Goal: Task Accomplishment & Management: Manage account settings

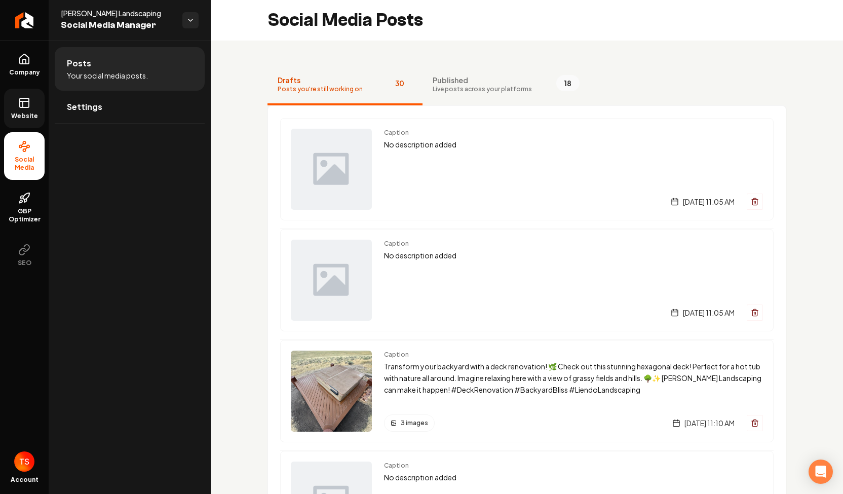
click at [25, 108] on icon at bounding box center [24, 103] width 12 height 12
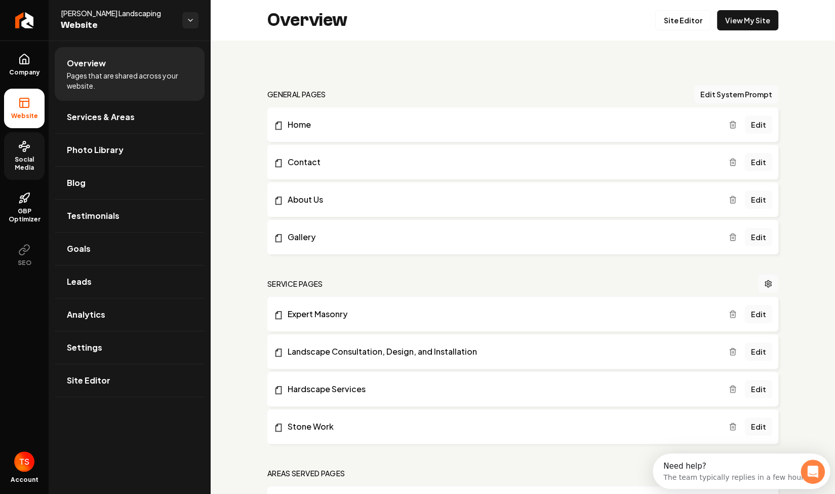
click at [31, 161] on span "Social Media" at bounding box center [24, 163] width 41 height 16
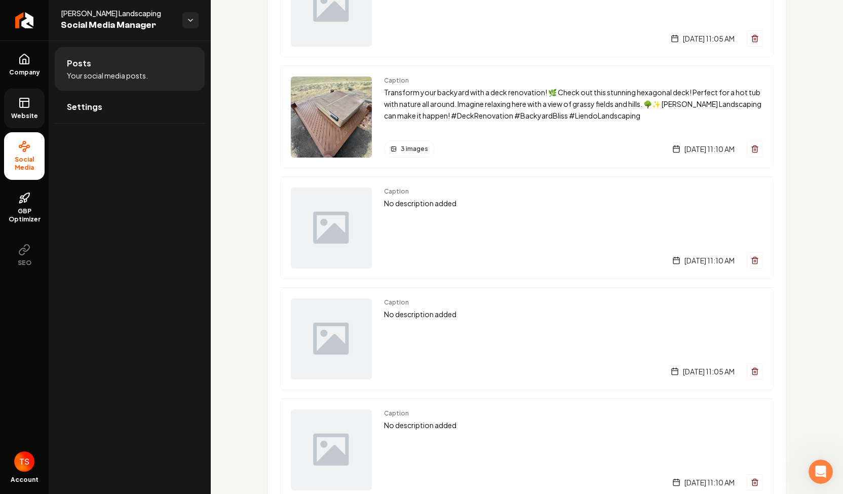
scroll to position [275, 0]
click at [366, 115] on img "Main content area" at bounding box center [331, 115] width 81 height 81
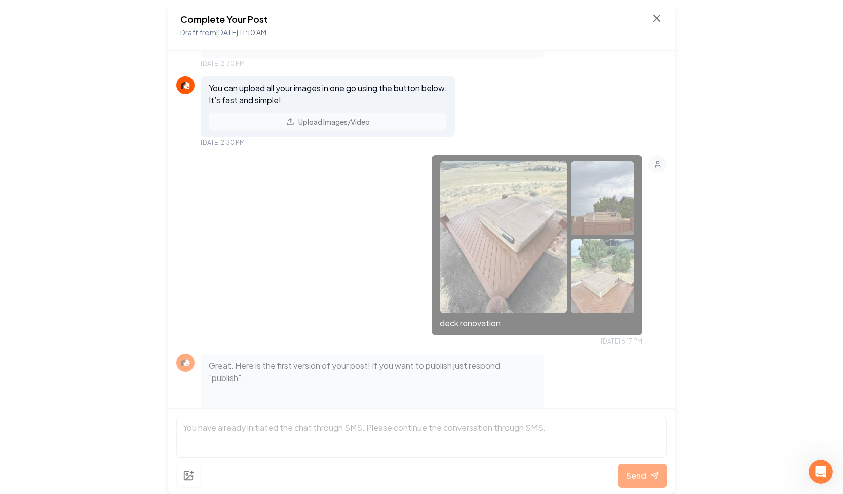
scroll to position [341, 0]
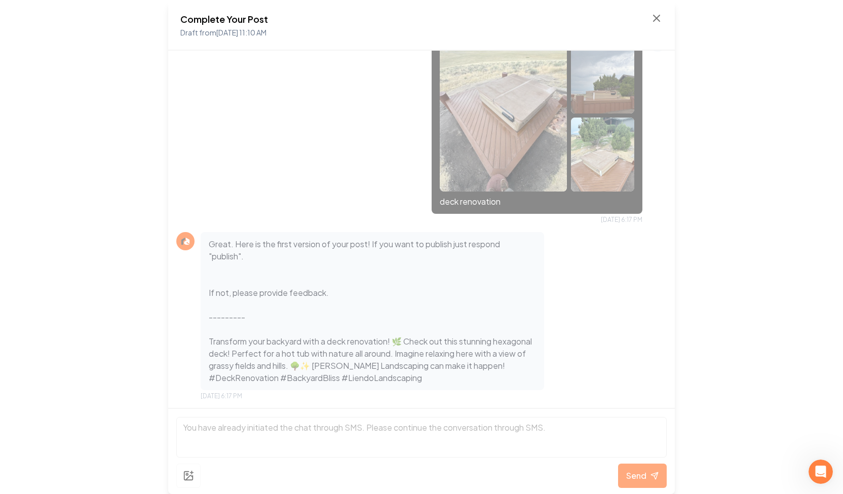
click at [115, 200] on div "Complete Your Post Draft from [DATE] 11:10 AM Your next customer could be looki…" at bounding box center [421, 247] width 843 height 494
click at [654, 24] on icon at bounding box center [656, 18] width 12 height 12
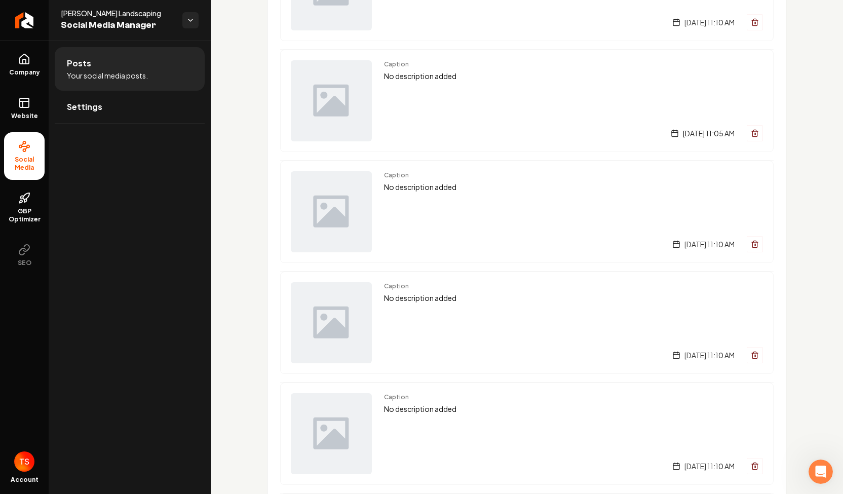
scroll to position [453, 0]
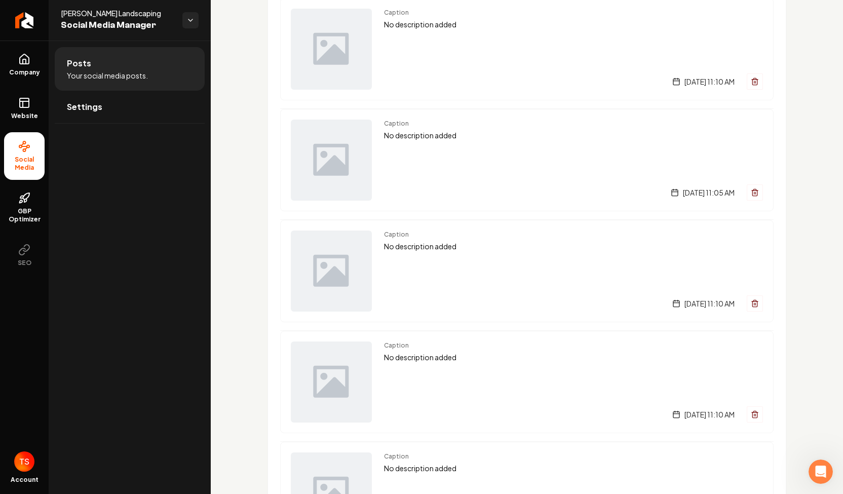
click at [817, 472] on icon "Open Intercom Messenger" at bounding box center [820, 471] width 17 height 17
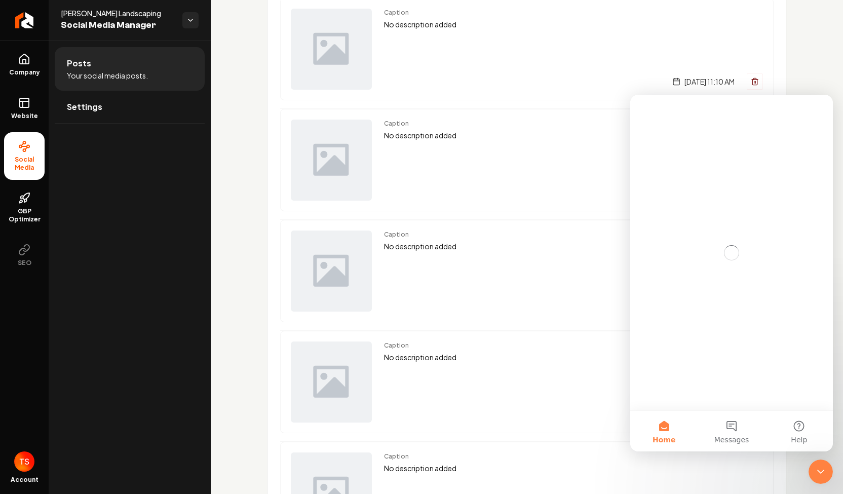
scroll to position [0, 0]
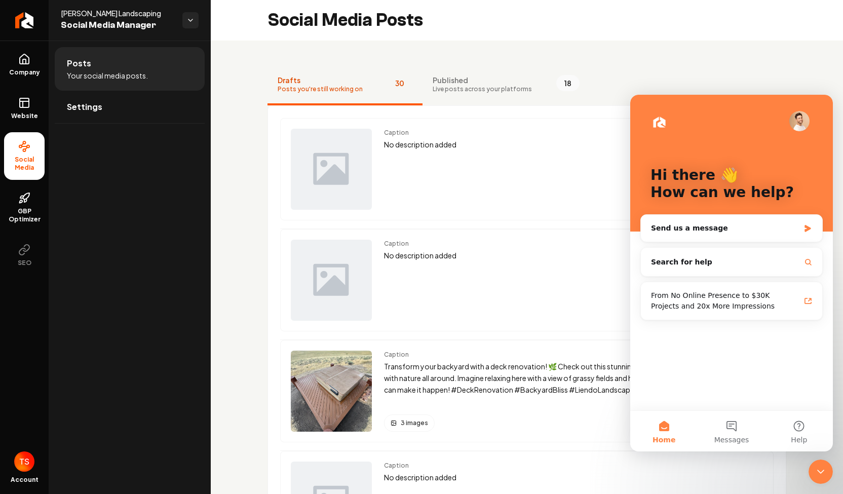
click at [824, 468] on icon "Close Intercom Messenger" at bounding box center [820, 471] width 12 height 12
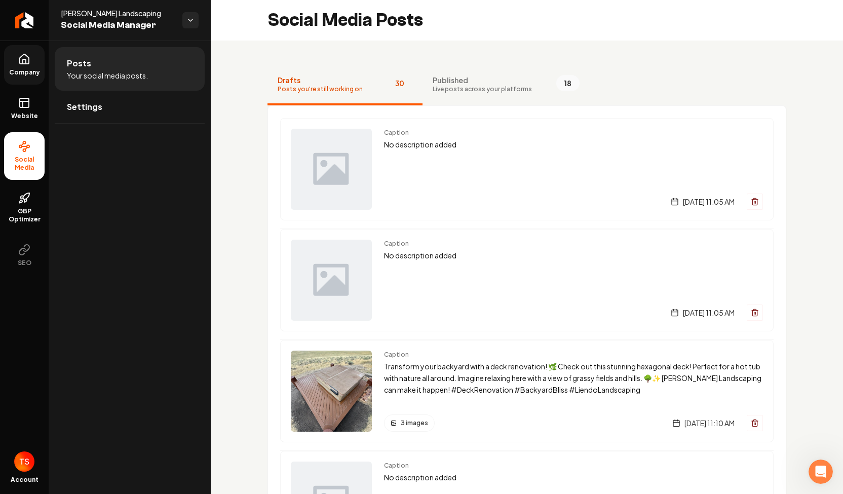
click at [30, 64] on link "Company" at bounding box center [24, 64] width 41 height 39
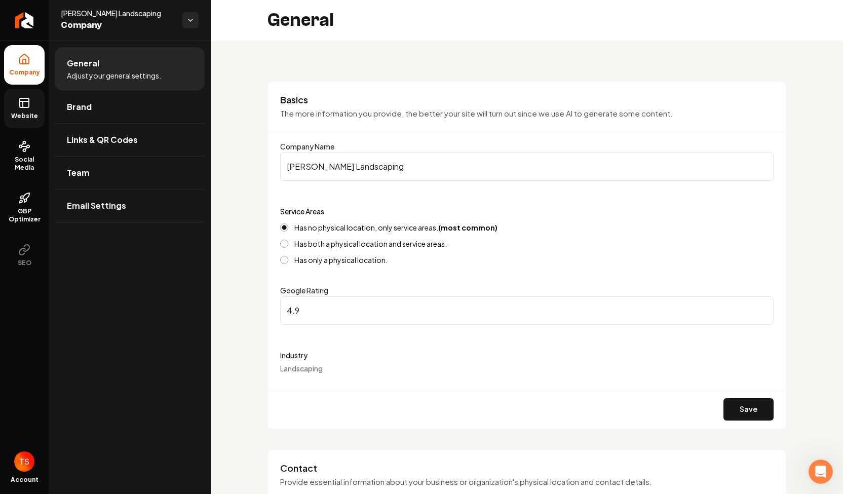
click at [24, 110] on link "Website" at bounding box center [24, 108] width 41 height 39
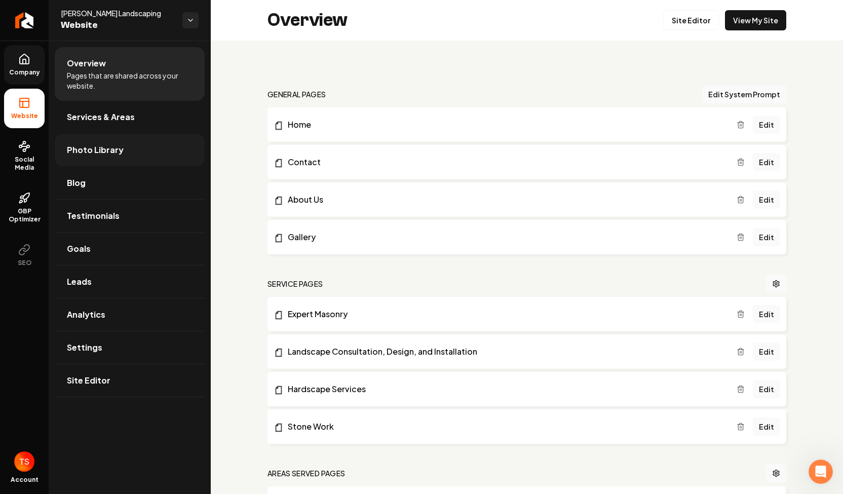
click at [116, 156] on link "Photo Library" at bounding box center [130, 150] width 150 height 32
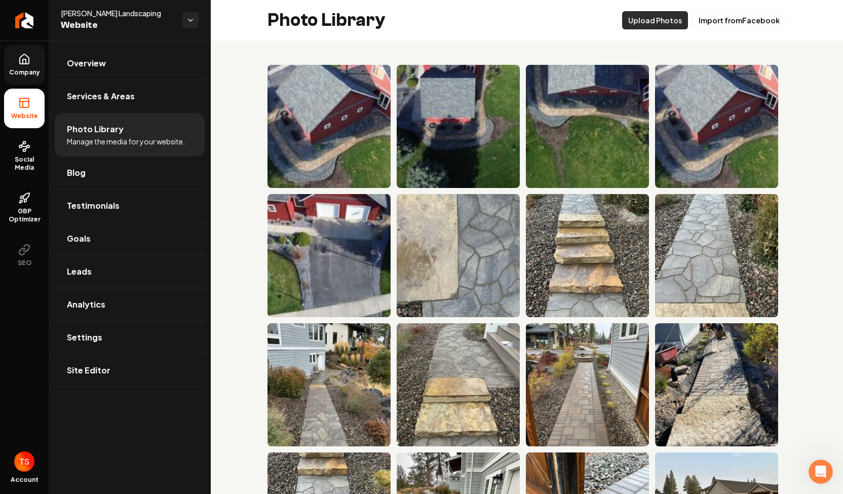
click at [650, 16] on button "Upload Photos" at bounding box center [655, 20] width 66 height 18
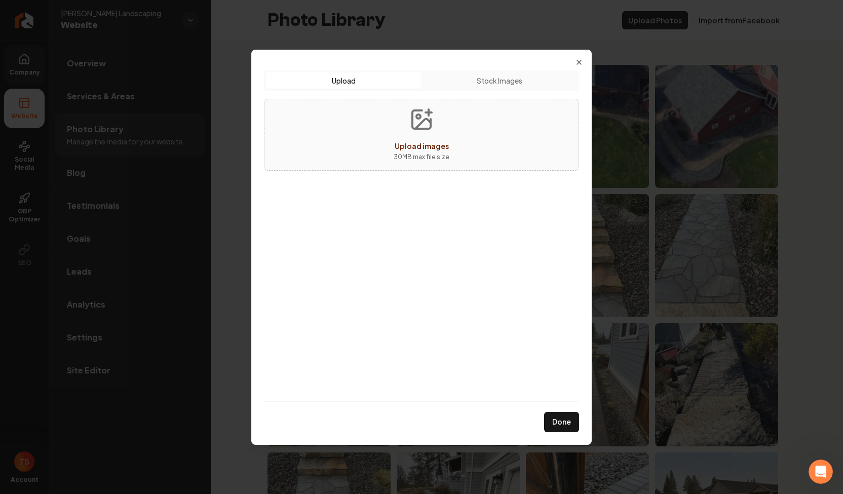
click at [425, 140] on div "Upload images" at bounding box center [421, 146] width 54 height 12
type input "**********"
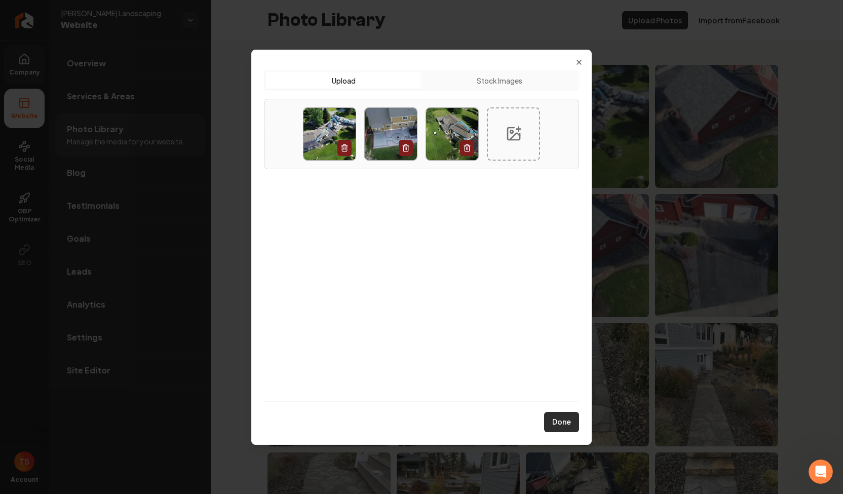
click at [562, 423] on button "Done" at bounding box center [561, 422] width 35 height 20
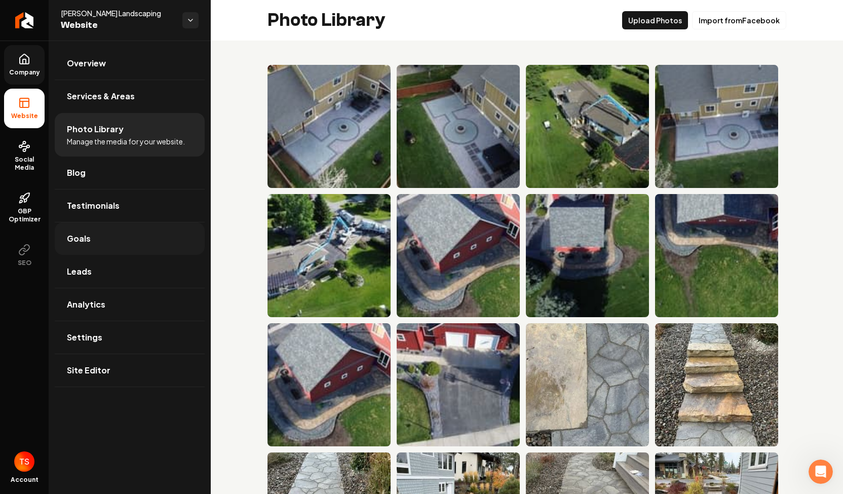
click at [83, 252] on link "Goals" at bounding box center [130, 238] width 150 height 32
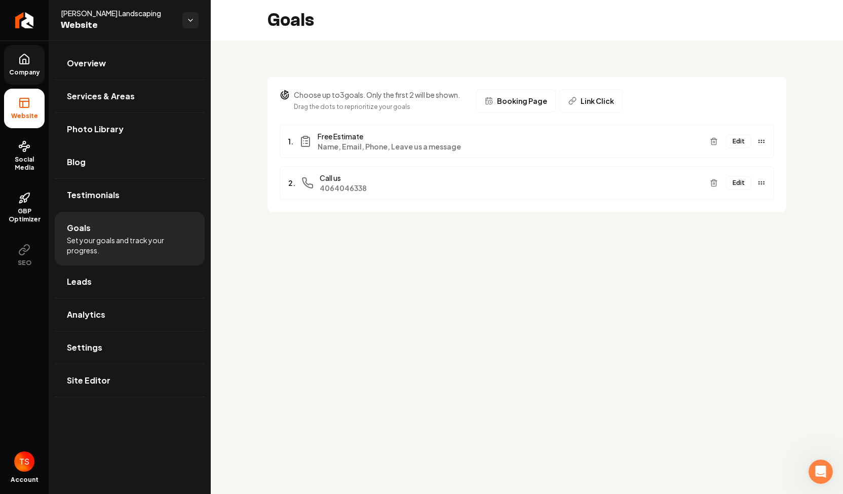
click at [26, 72] on span "Company" at bounding box center [24, 72] width 39 height 8
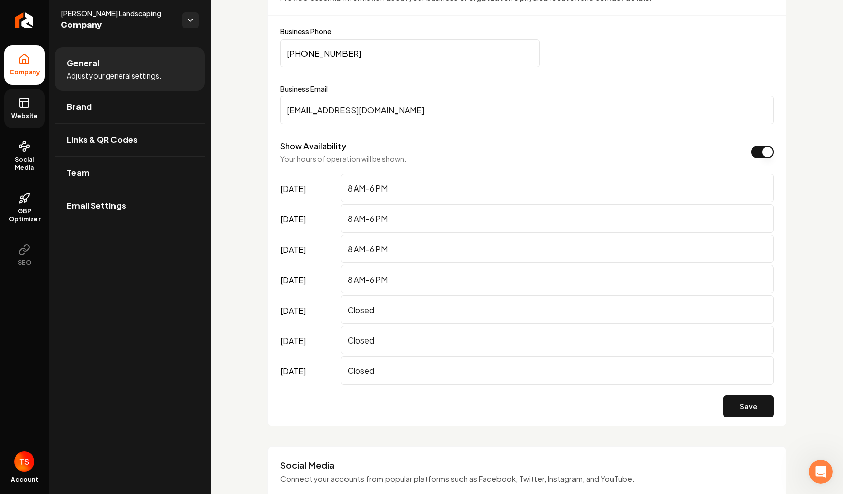
scroll to position [486, 0]
click at [355, 308] on input "Closed" at bounding box center [557, 307] width 432 height 28
click at [378, 305] on input "Closed" at bounding box center [557, 307] width 432 height 28
click at [379, 301] on input "Closed" at bounding box center [557, 307] width 432 height 28
type input "C"
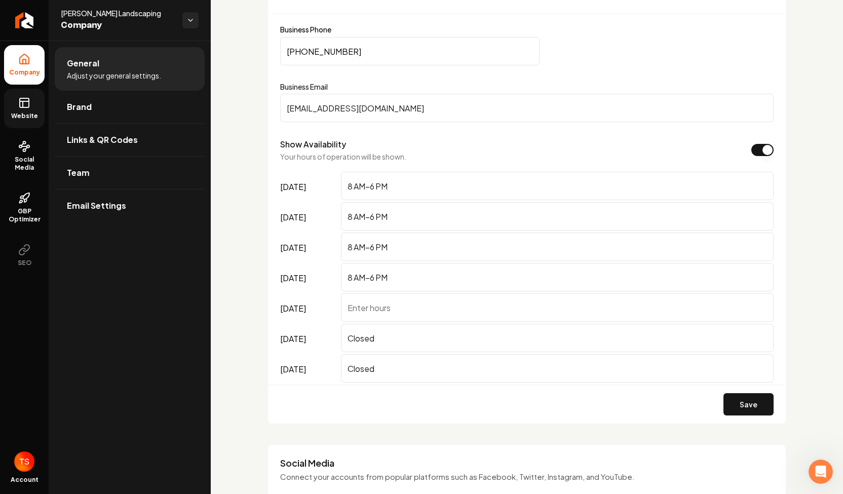
type input "*"
type input "8AM-6PM"
drag, startPoint x: 381, startPoint y: 344, endPoint x: 329, endPoint y: 346, distance: 51.7
click at [329, 346] on div "[DATE] Closed" at bounding box center [526, 339] width 493 height 30
type input "8AM-6PM"
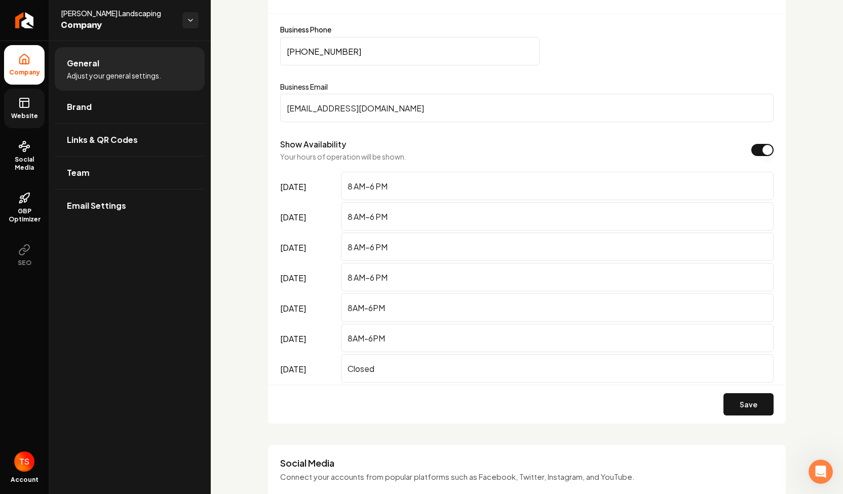
drag, startPoint x: 390, startPoint y: 368, endPoint x: 319, endPoint y: 366, distance: 71.4
click at [319, 366] on div "[DATE] Closed" at bounding box center [526, 369] width 493 height 30
type input "8AM-6PM"
click at [758, 405] on button "Save" at bounding box center [748, 404] width 50 height 22
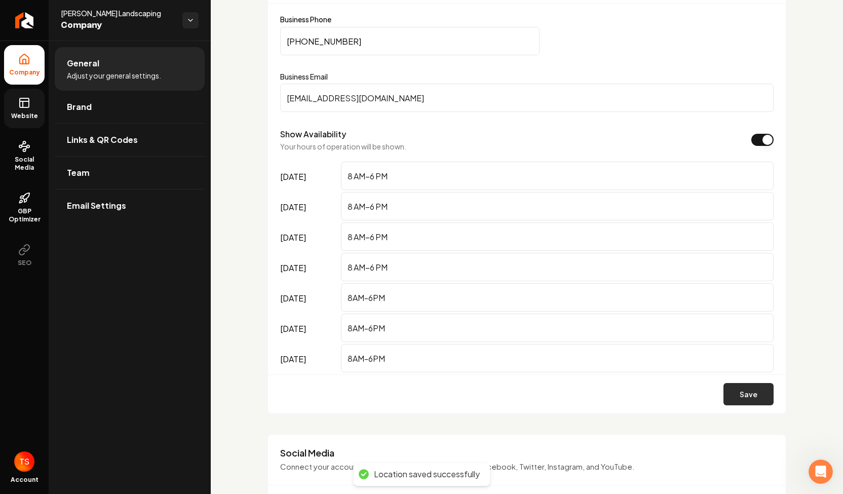
scroll to position [496, 0]
click at [340, 99] on input "[EMAIL_ADDRESS][DOMAIN_NAME]" at bounding box center [526, 98] width 493 height 28
drag, startPoint x: 343, startPoint y: 98, endPoint x: 276, endPoint y: 95, distance: 66.9
click at [276, 95] on div "Contact Provide essential information about your business or organization's phy…" at bounding box center [526, 183] width 519 height 461
type input "[EMAIL_ADDRESS][DOMAIN_NAME]"
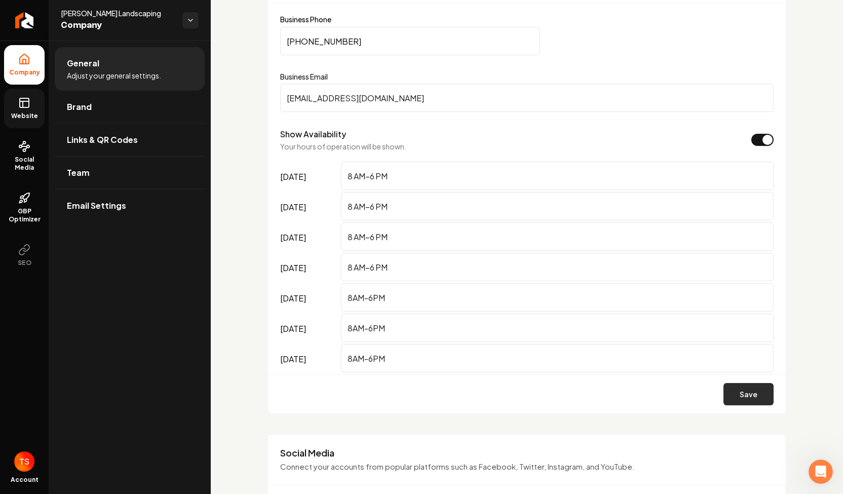
click at [757, 391] on button "Save" at bounding box center [748, 394] width 50 height 22
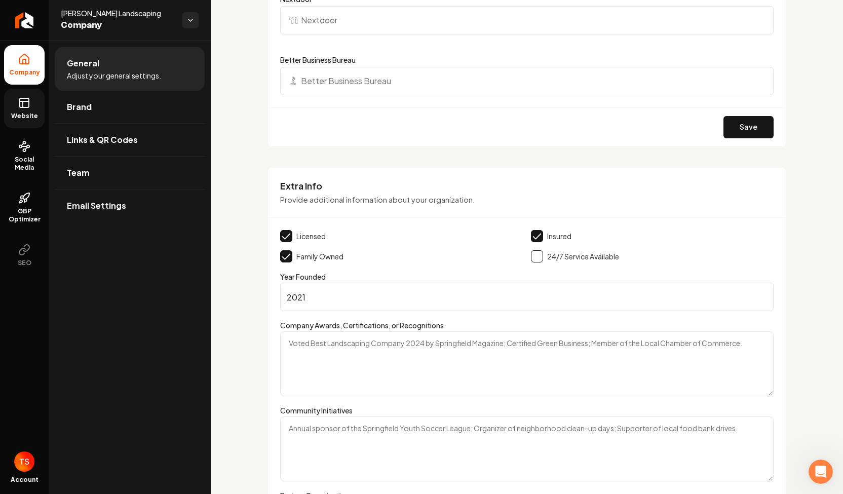
scroll to position [1479, 0]
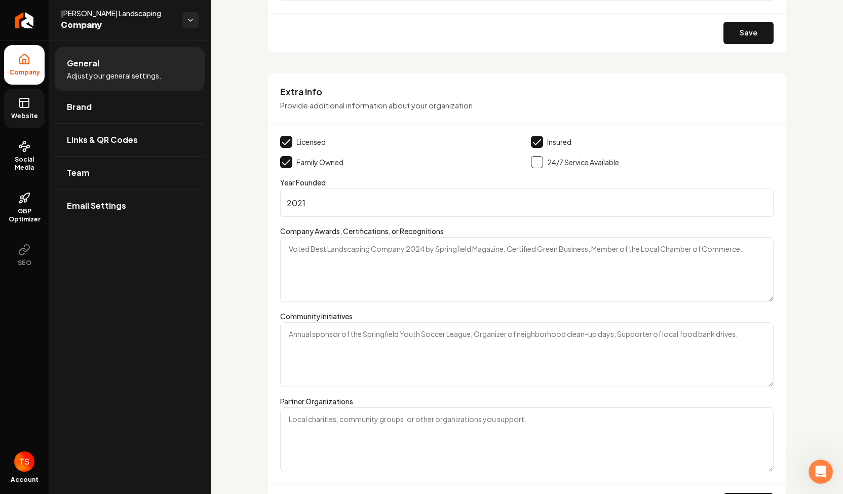
click at [448, 207] on input "2021" at bounding box center [526, 202] width 493 height 28
type input "2020"
click at [333, 252] on textarea "Company Awards, Certifications, or Recognitions" at bounding box center [526, 269] width 493 height 65
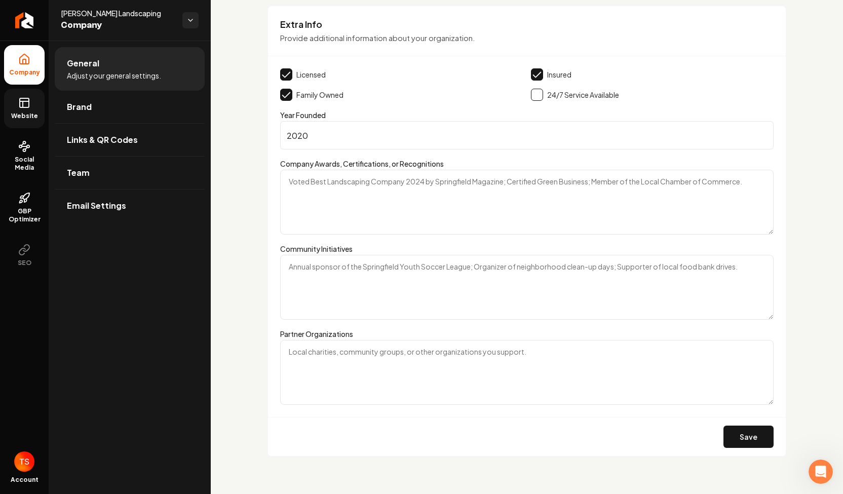
click at [316, 354] on textarea "Partner Organizations" at bounding box center [526, 372] width 493 height 65
click at [350, 274] on textarea "Community Initiatives" at bounding box center [526, 287] width 493 height 65
type textarea "Sponsor of MBSEF Skiing"
click at [337, 348] on textarea "Partner Organizations" at bounding box center [526, 372] width 493 height 65
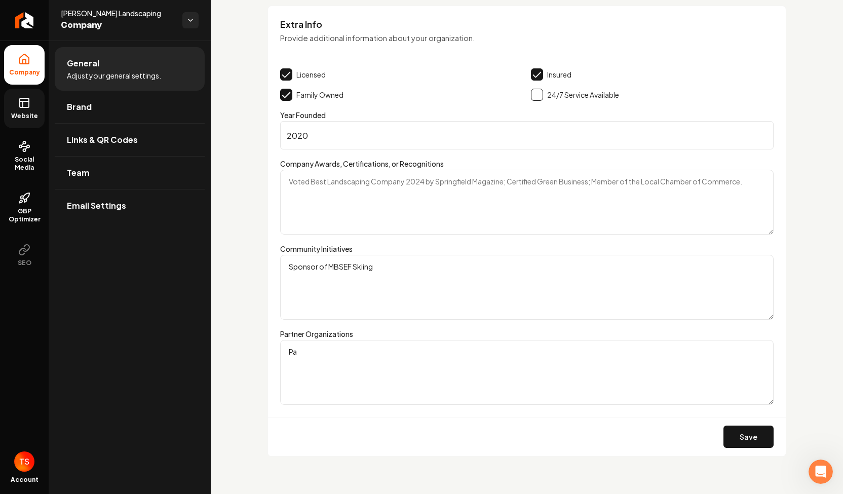
type textarea "P"
click at [735, 425] on button "Save" at bounding box center [748, 436] width 50 height 22
